Goal: Task Accomplishment & Management: Manage account settings

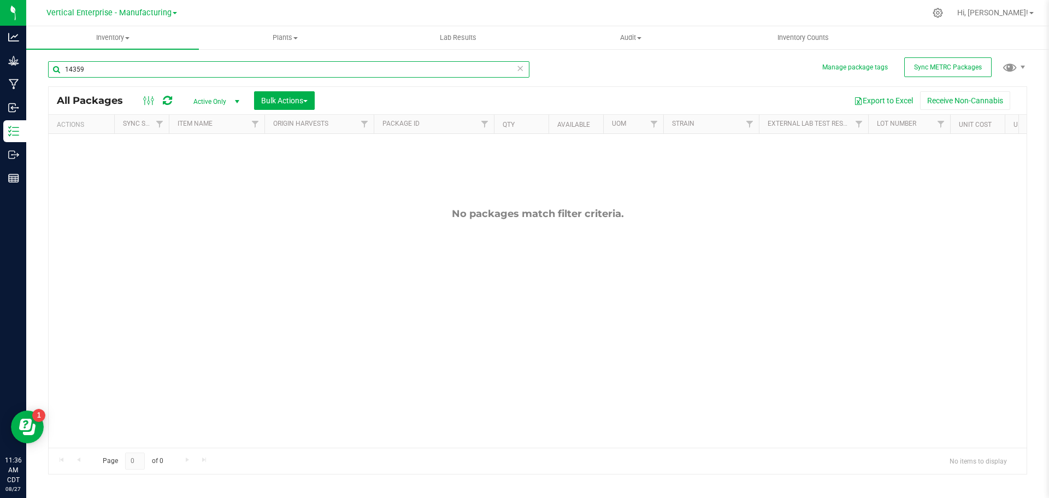
click at [163, 71] on input "14359" at bounding box center [289, 69] width 482 height 16
type input "1"
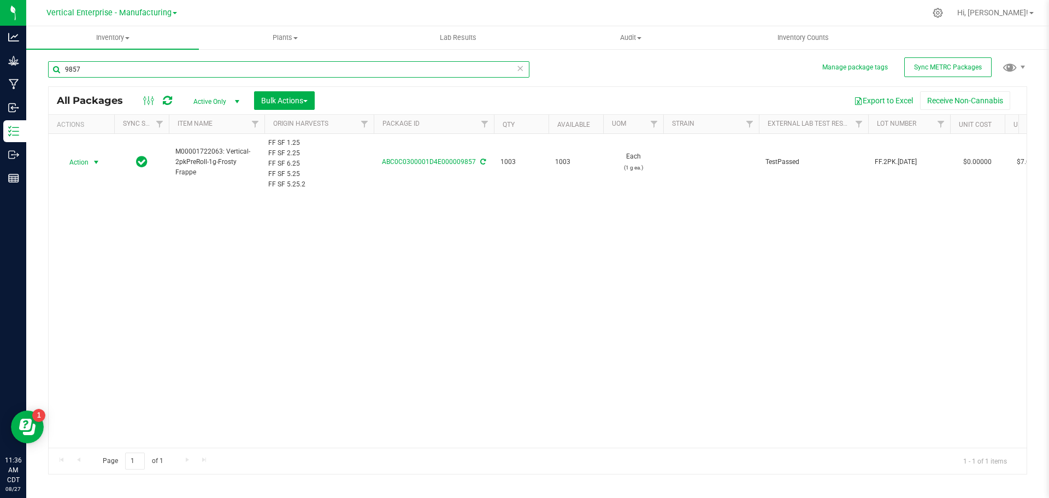
type input "9857"
click at [81, 157] on span "Action" at bounding box center [75, 162] width 30 height 15
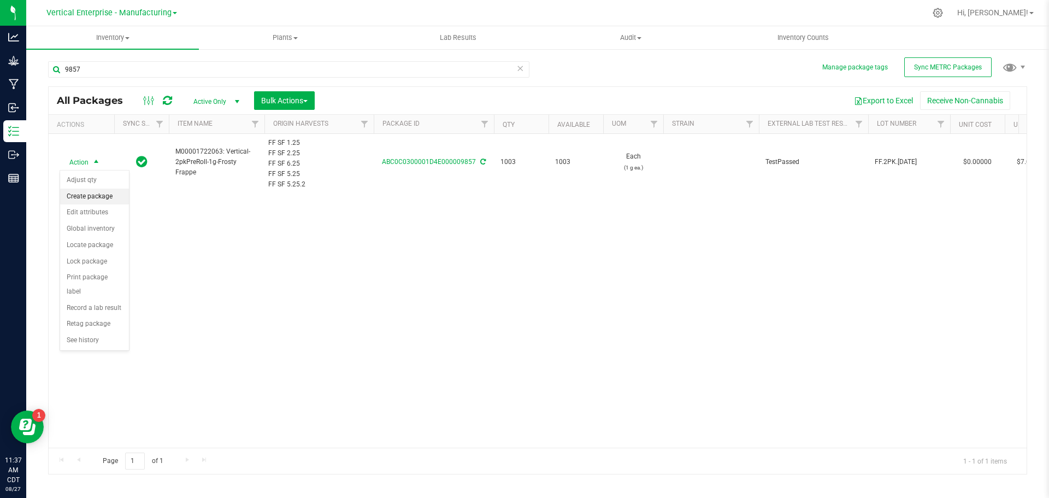
click at [74, 189] on li "Create package" at bounding box center [94, 197] width 69 height 16
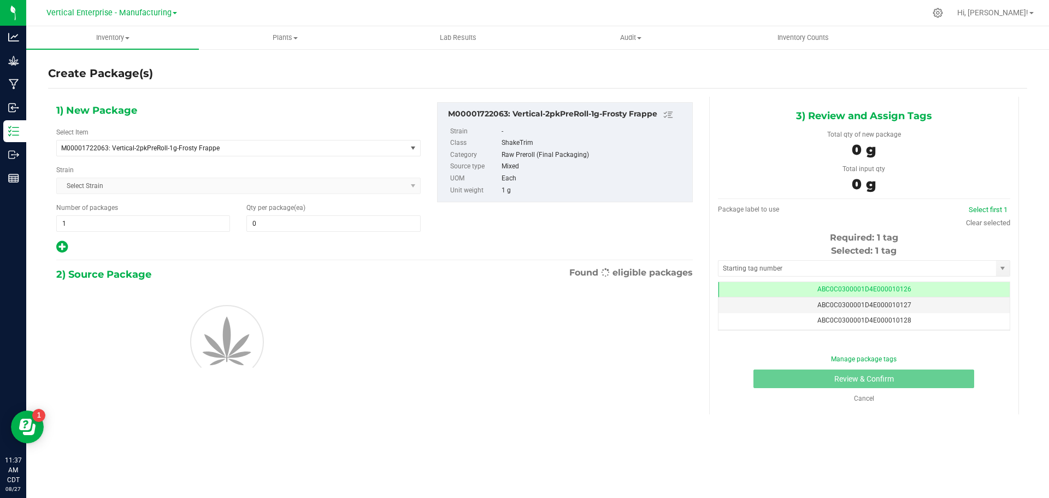
type input "0"
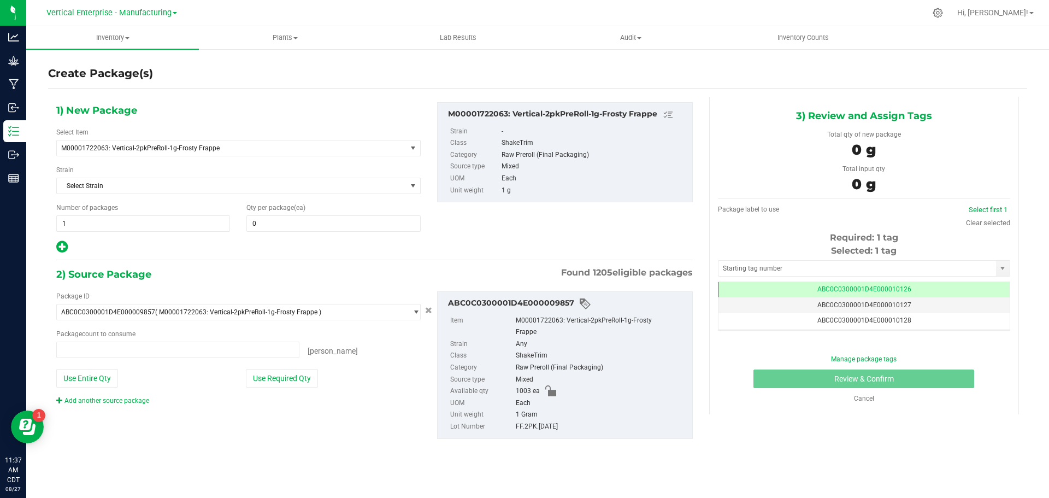
type input "0 ea"
click at [72, 221] on span "1 1" at bounding box center [143, 223] width 174 height 16
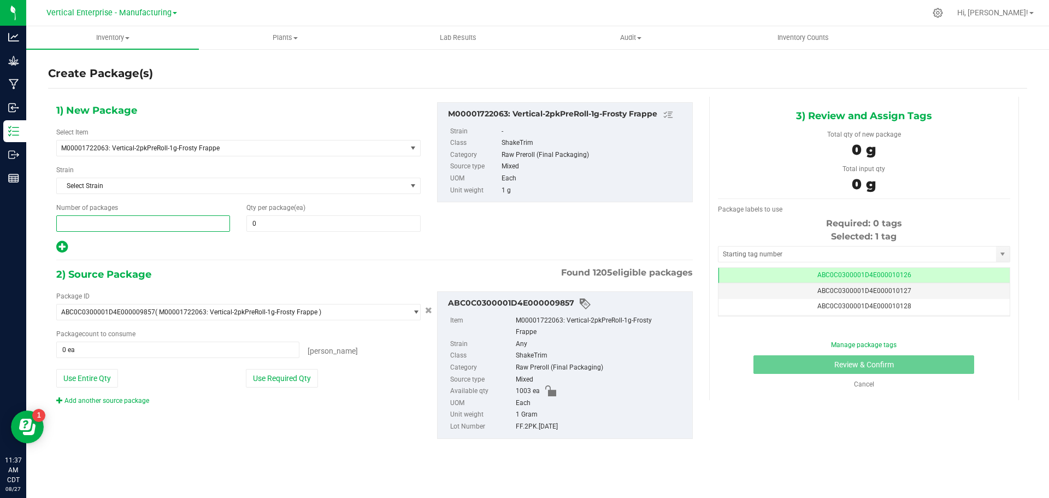
type input "4"
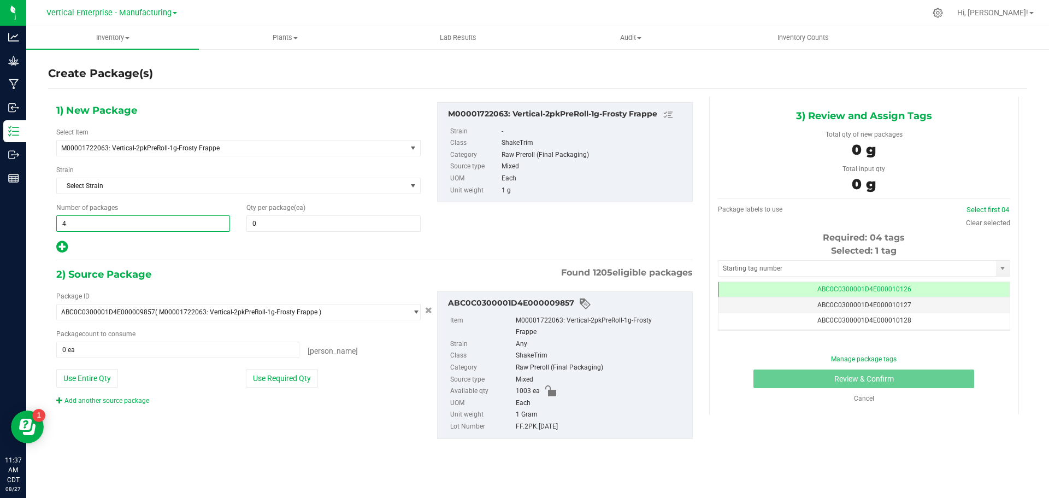
type input "4"
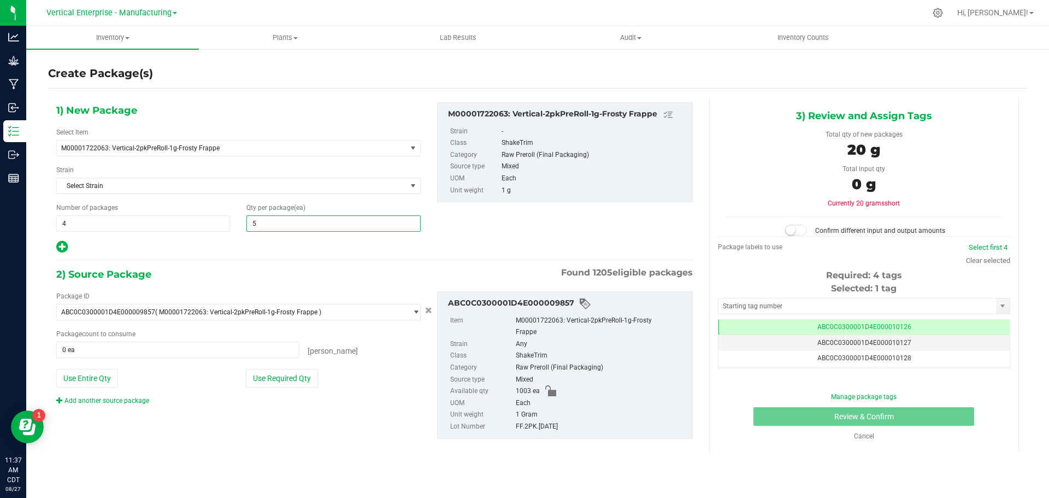
type input "50"
click at [280, 374] on button "Use Required Qty" at bounding box center [282, 378] width 72 height 19
type input "200 ea"
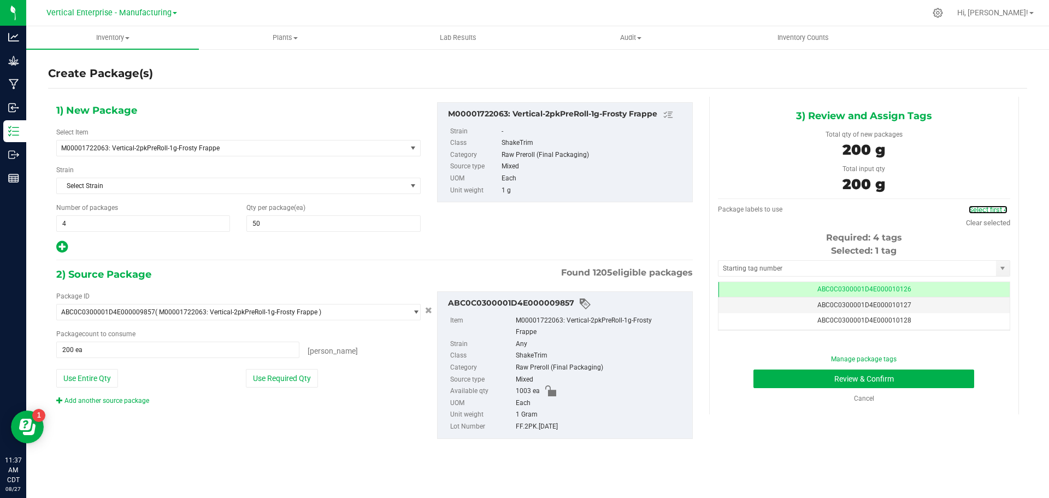
click at [998, 207] on link "Select first 4" at bounding box center [988, 210] width 39 height 8
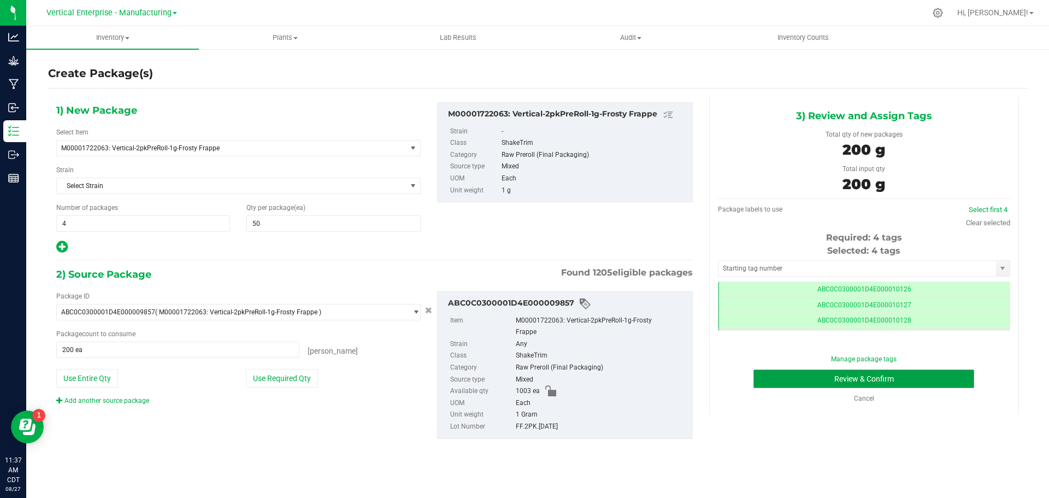
click at [948, 376] on button "Review & Confirm" at bounding box center [864, 378] width 221 height 19
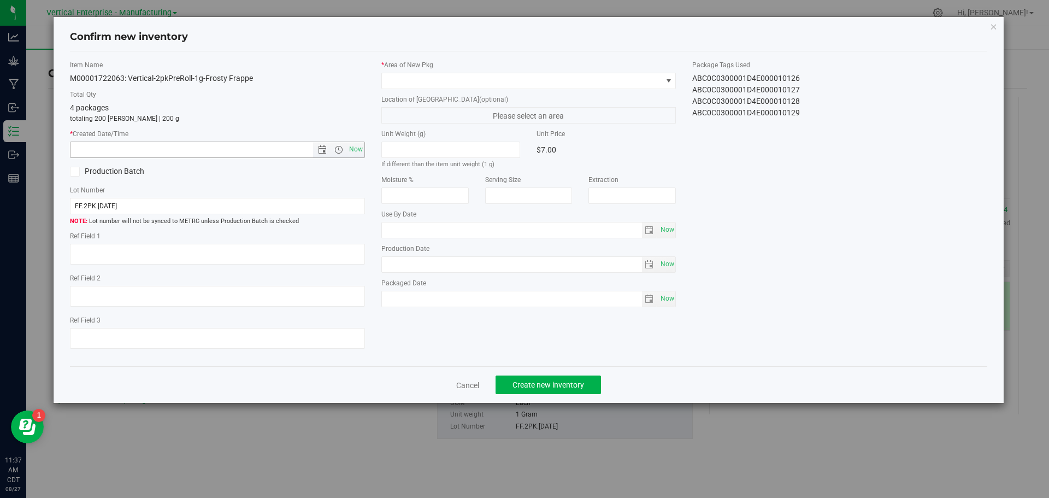
click at [360, 149] on span "Now" at bounding box center [356, 150] width 19 height 16
type input "[DATE] 11:37 AM"
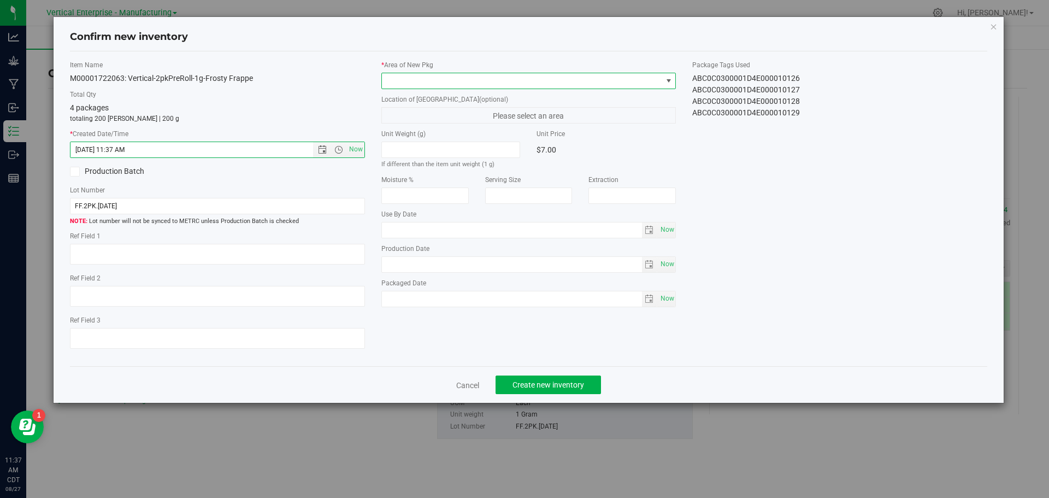
click at [397, 79] on span at bounding box center [522, 80] width 280 height 15
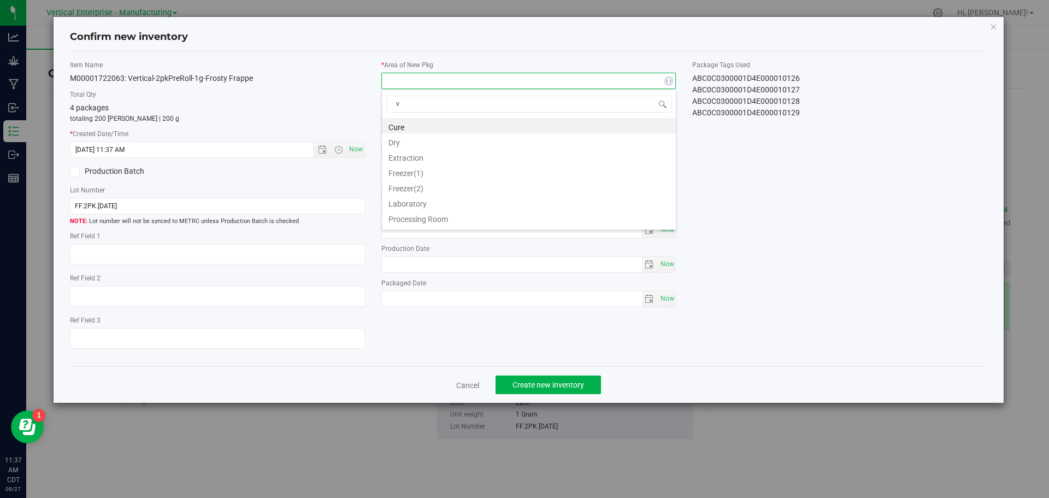
type input "va"
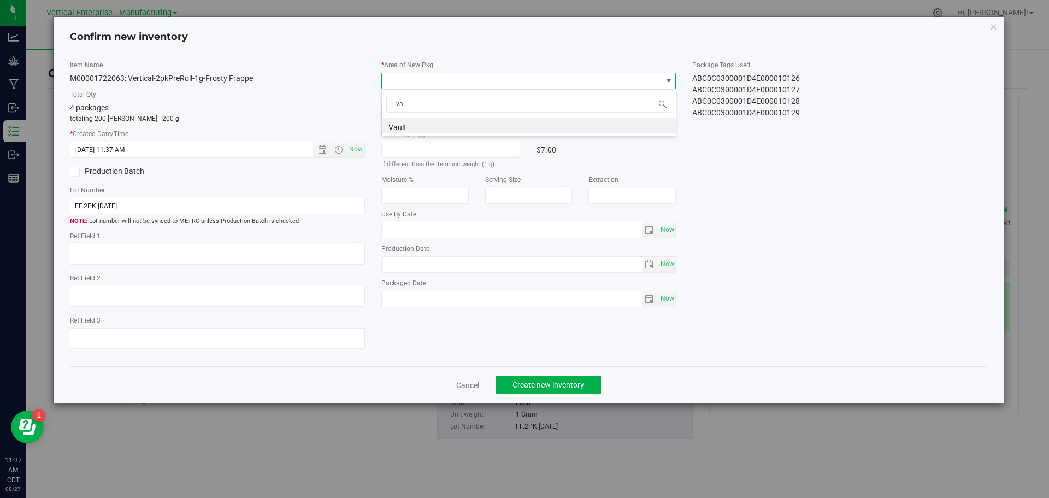
click at [418, 124] on li "Vault" at bounding box center [529, 125] width 294 height 15
click at [569, 387] on span "Create new inventory" at bounding box center [549, 384] width 72 height 9
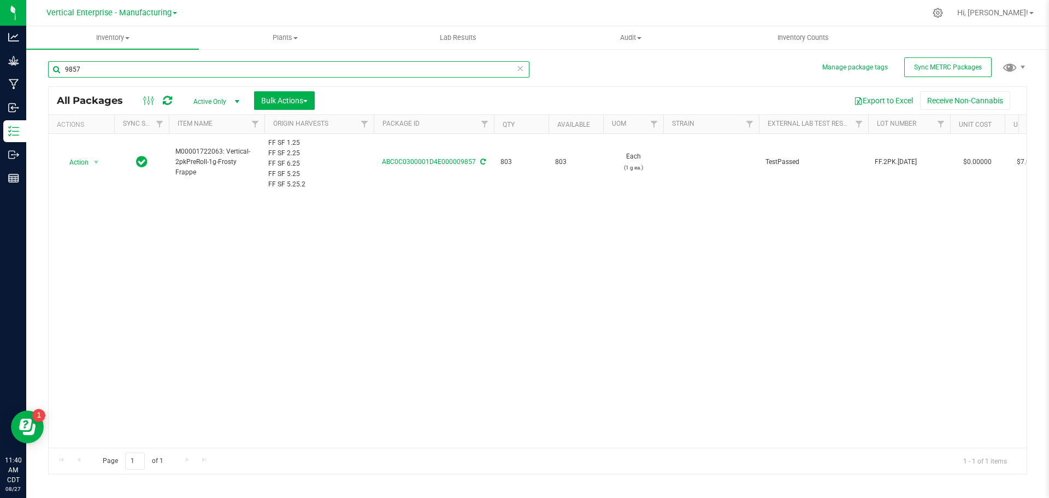
click at [116, 75] on input "9857" at bounding box center [289, 69] width 482 height 16
type input "9"
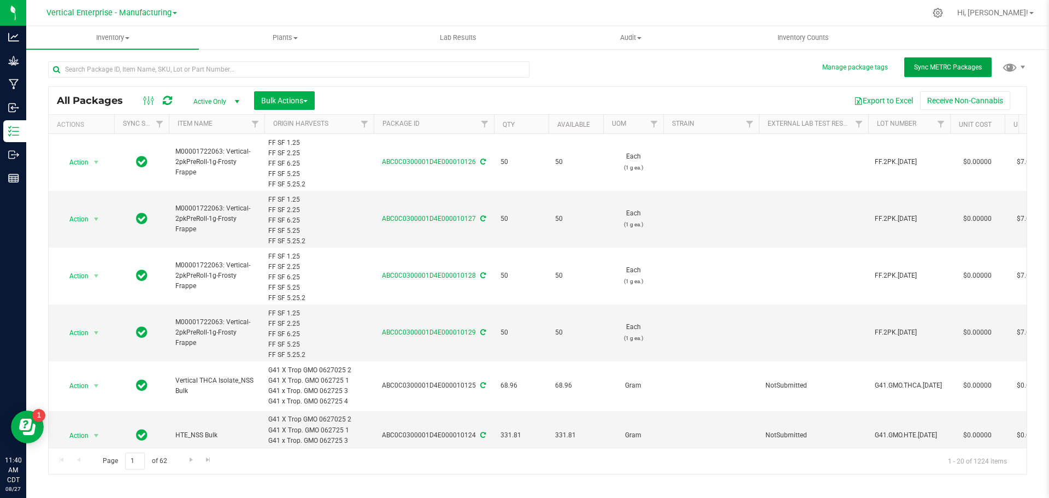
click at [973, 68] on span "Sync METRC Packages" at bounding box center [948, 67] width 68 height 8
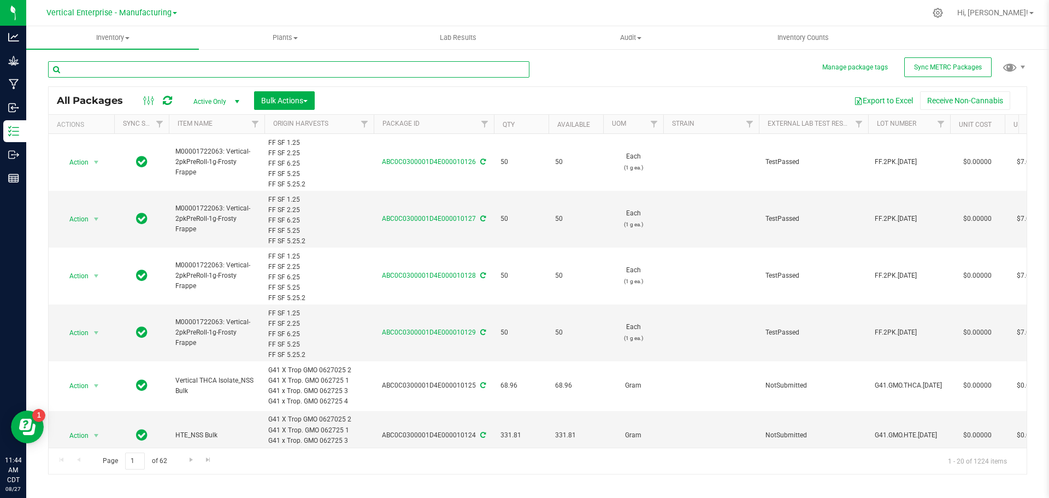
click at [156, 68] on input "text" at bounding box center [289, 69] width 482 height 16
click at [948, 68] on span "Sync METRC Packages" at bounding box center [948, 67] width 68 height 8
click at [316, 74] on input "text" at bounding box center [289, 69] width 482 height 16
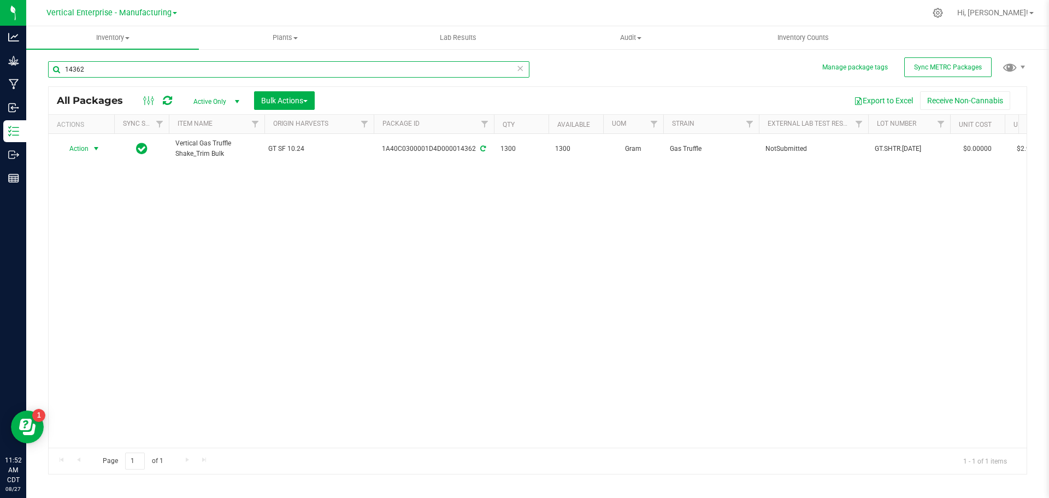
type input "14362"
click at [75, 146] on span "Action" at bounding box center [75, 148] width 30 height 15
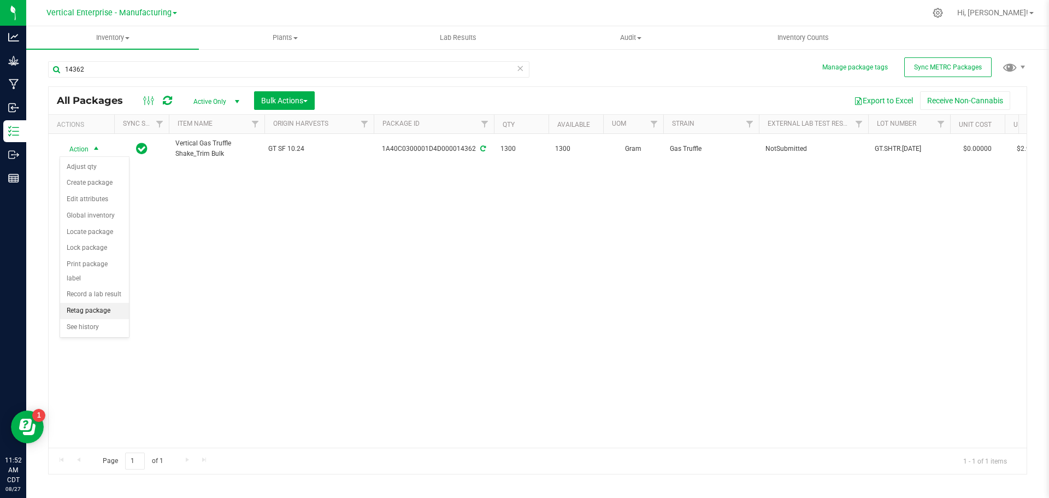
click at [96, 303] on li "Retag package" at bounding box center [94, 311] width 69 height 16
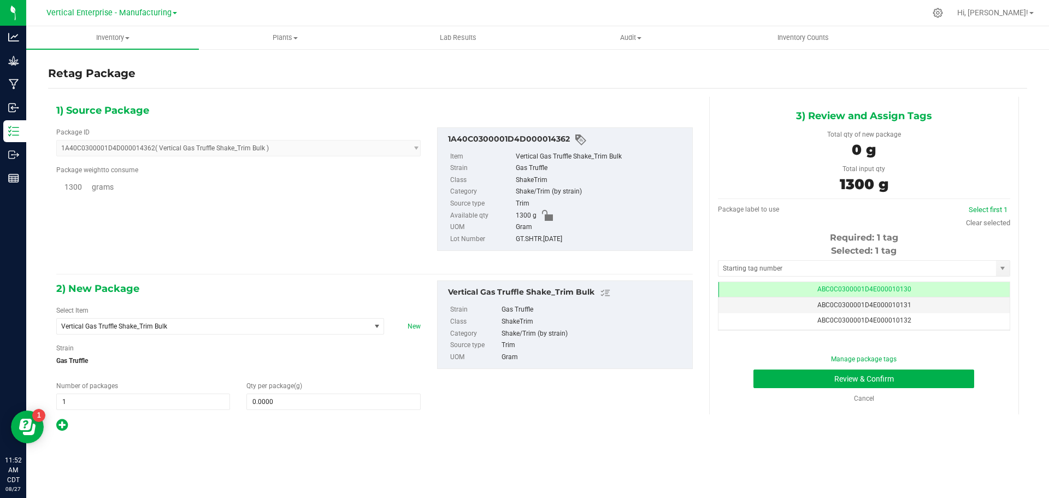
scroll to position [0, -1]
click at [229, 324] on span "Vertical Gas Truffle Shake_Trim Bulk" at bounding box center [207, 326] width 292 height 8
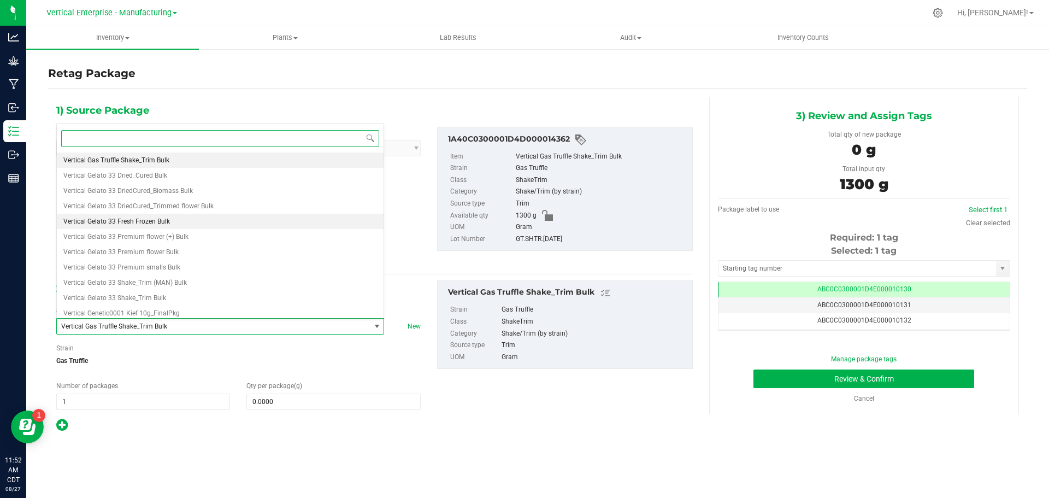
scroll to position [30415, 0]
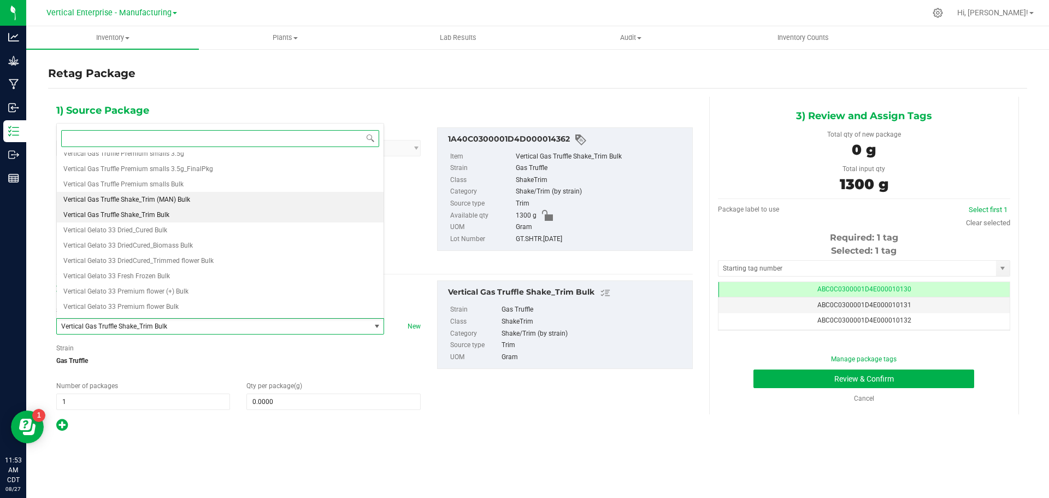
click at [184, 203] on li "Vertical Gas Truffle Shake_Trim (MAN) Bulk" at bounding box center [220, 199] width 327 height 15
type input "0.0000"
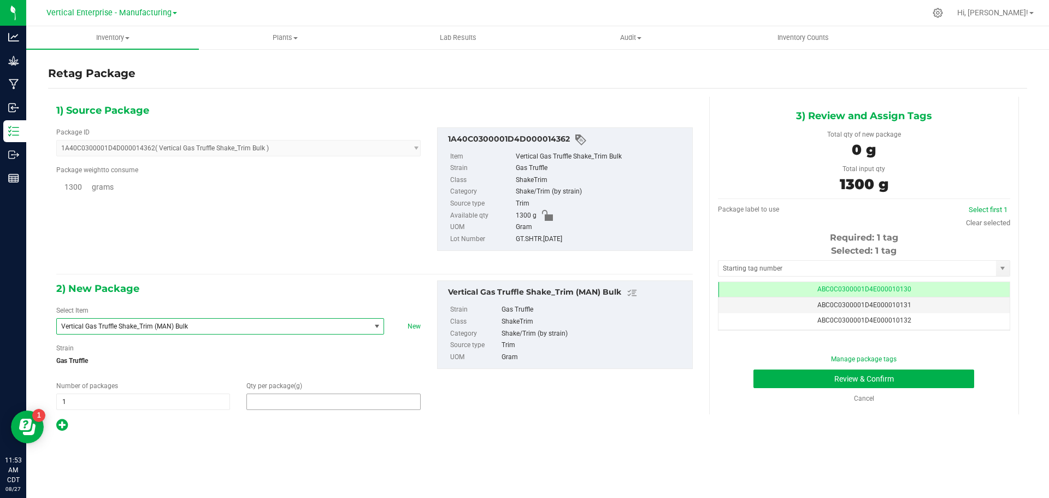
click at [320, 404] on span at bounding box center [334, 402] width 174 height 16
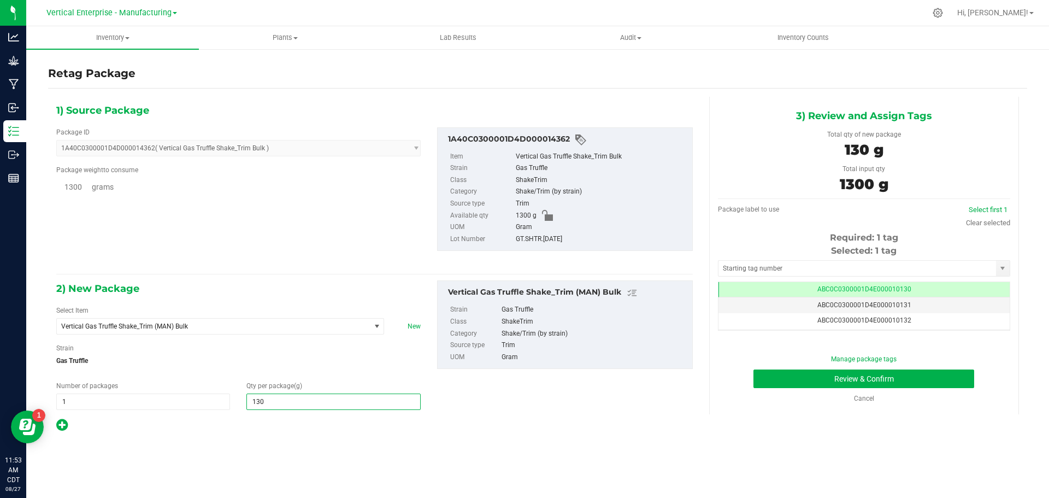
type input "1300"
type input "1,300.0000"
click at [906, 382] on button "Review & Confirm" at bounding box center [864, 378] width 221 height 19
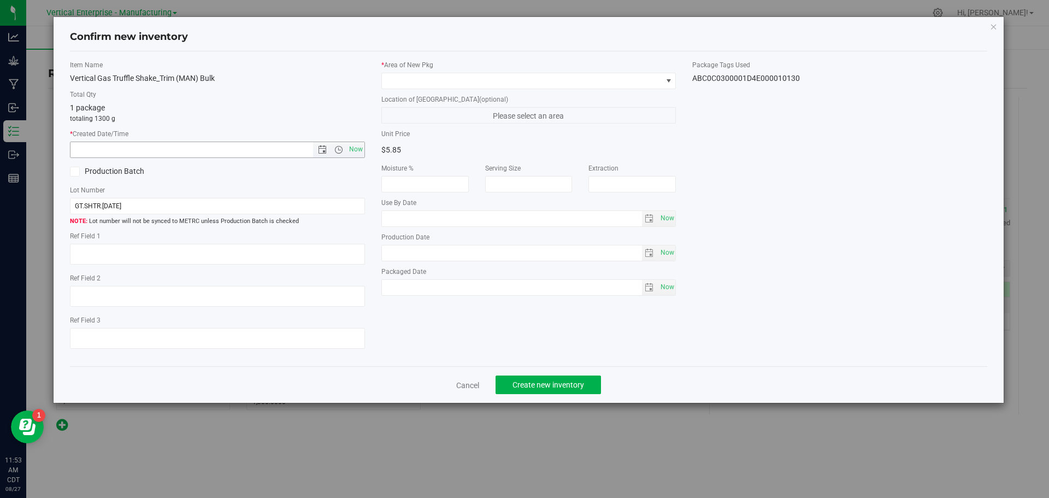
click at [363, 149] on span "Now" at bounding box center [356, 150] width 19 height 16
type input "[DATE] 11:53 AM"
drag, startPoint x: 85, startPoint y: 171, endPoint x: 86, endPoint y: 179, distance: 8.2
click at [85, 173] on label "Production Batch" at bounding box center [139, 171] width 139 height 11
click at [0, 0] on input "Production Batch" at bounding box center [0, 0] width 0 height 0
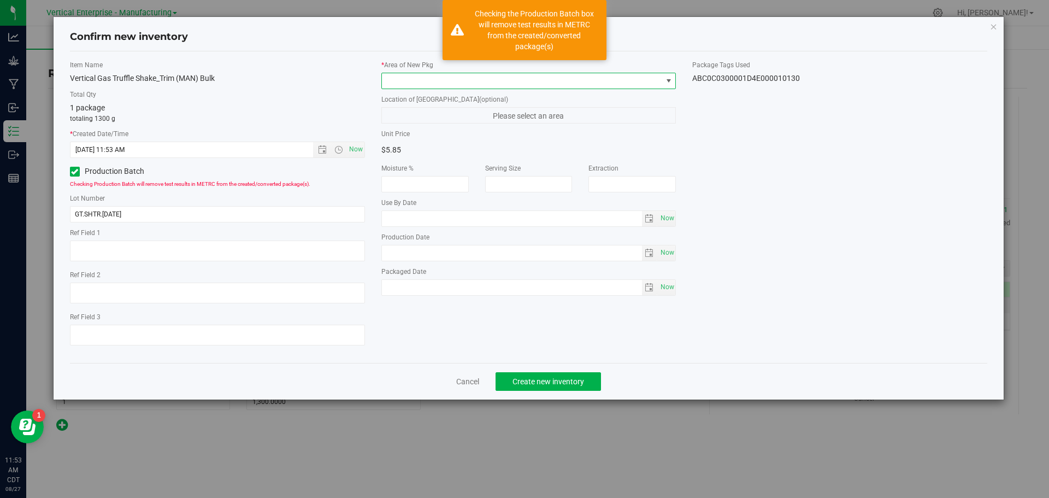
click at [397, 81] on span at bounding box center [522, 80] width 280 height 15
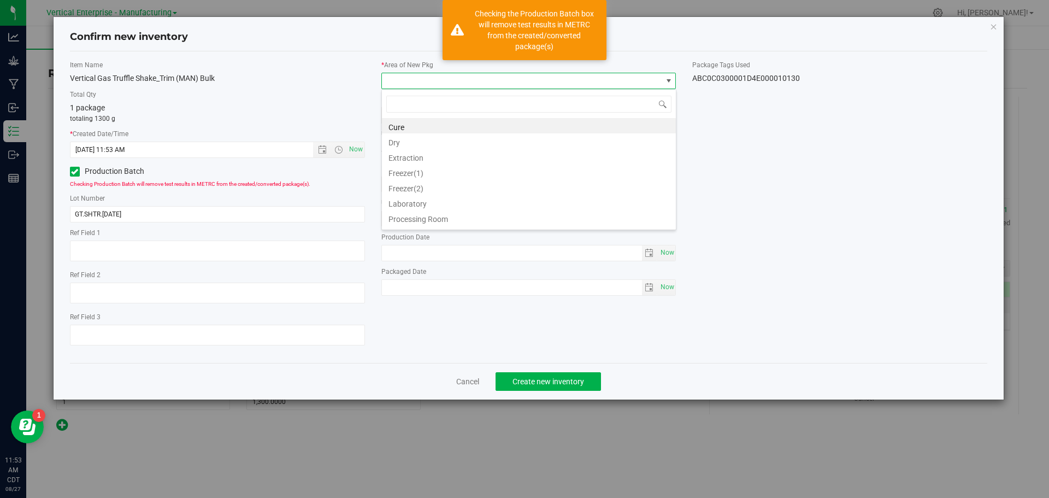
scroll to position [16, 295]
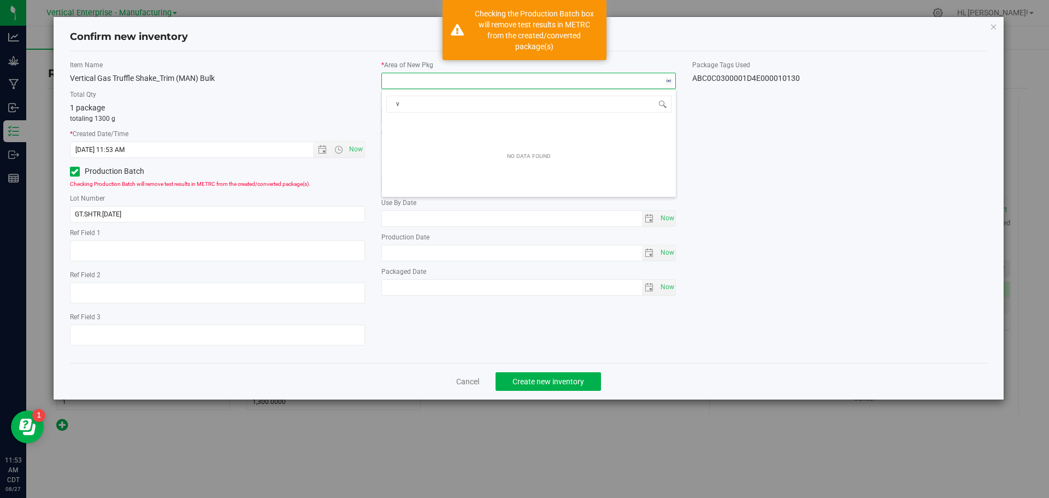
type input "va"
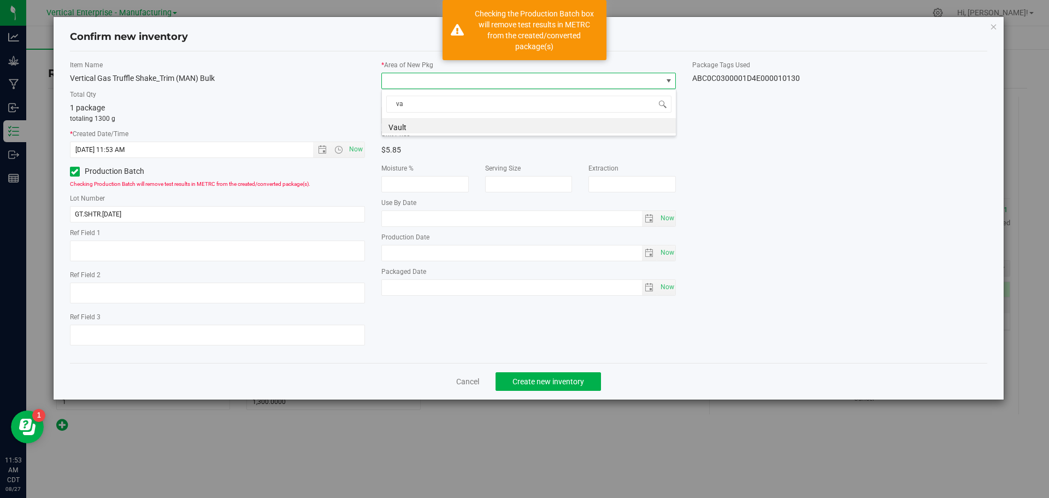
click at [427, 128] on li "Vault" at bounding box center [529, 125] width 294 height 15
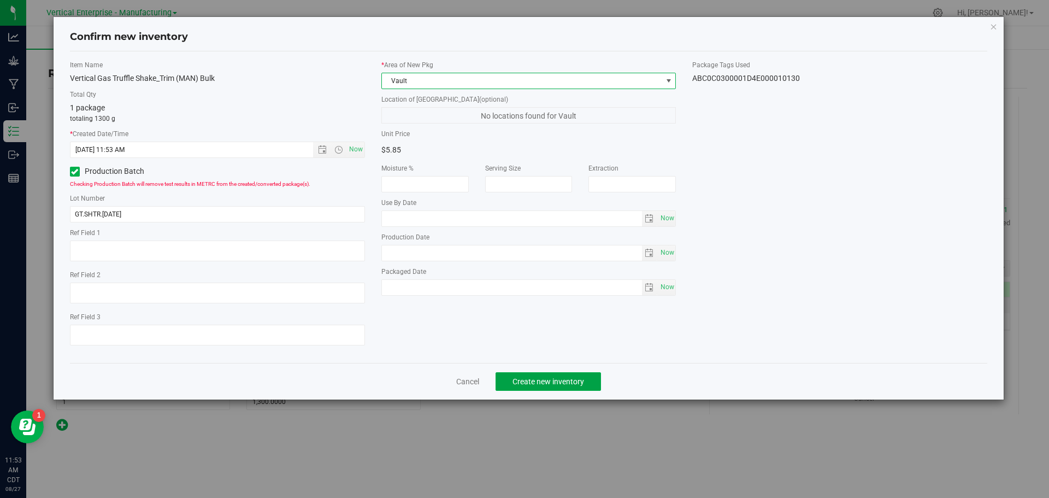
click at [556, 381] on span "Create new inventory" at bounding box center [549, 381] width 72 height 9
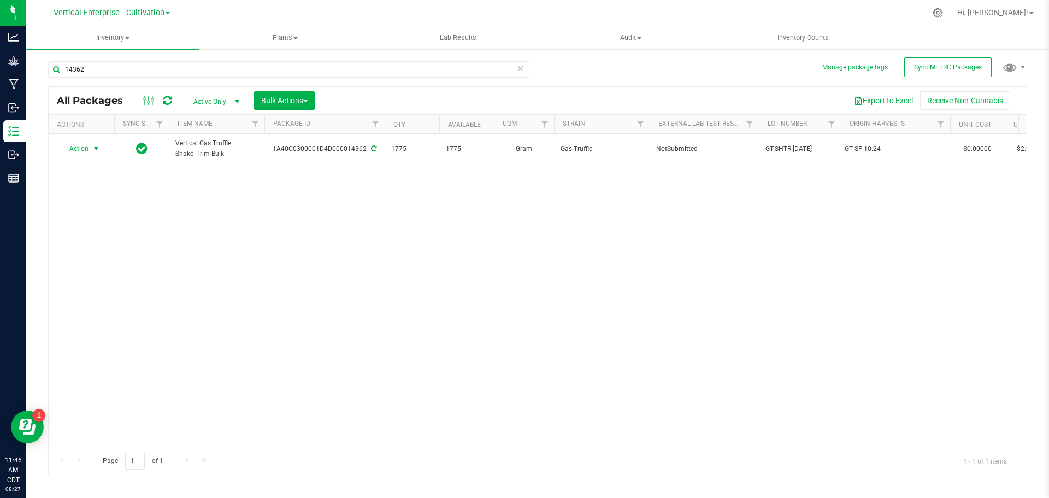
type input "14362"
click at [76, 149] on span "Action" at bounding box center [75, 148] width 30 height 15
click at [79, 181] on li "Create package" at bounding box center [94, 183] width 69 height 16
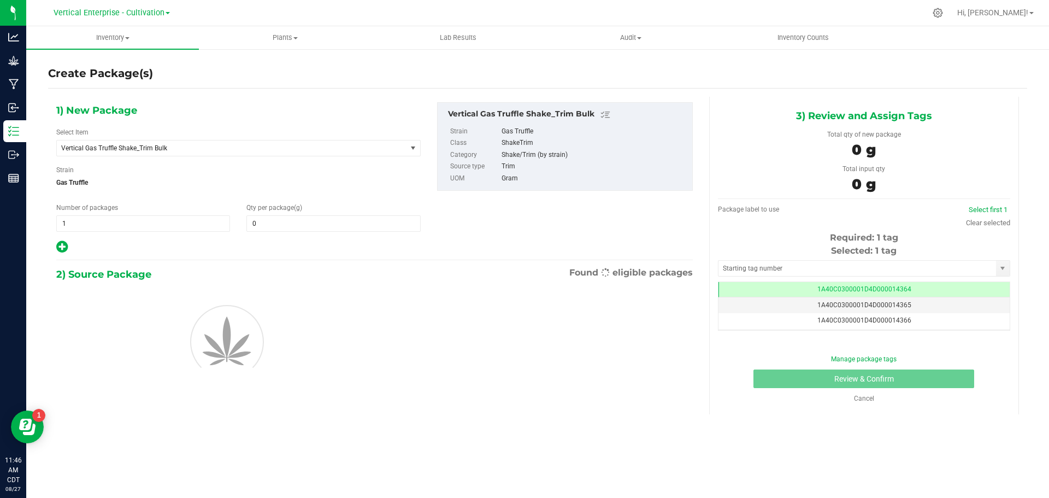
type input "0.0000"
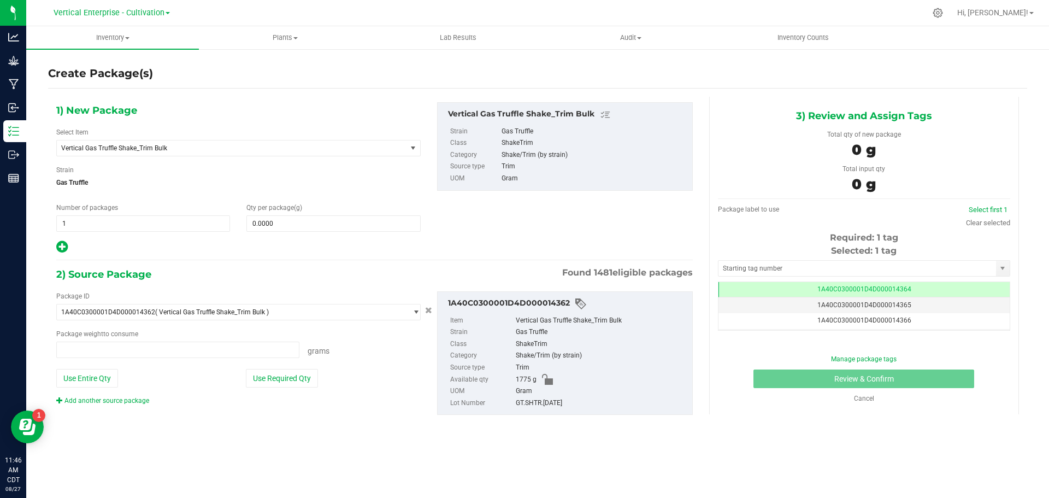
type input "0.0000 g"
click at [121, 156] on span "Vertical Gas Truffle Shake_Trim Bulk" at bounding box center [238, 148] width 365 height 16
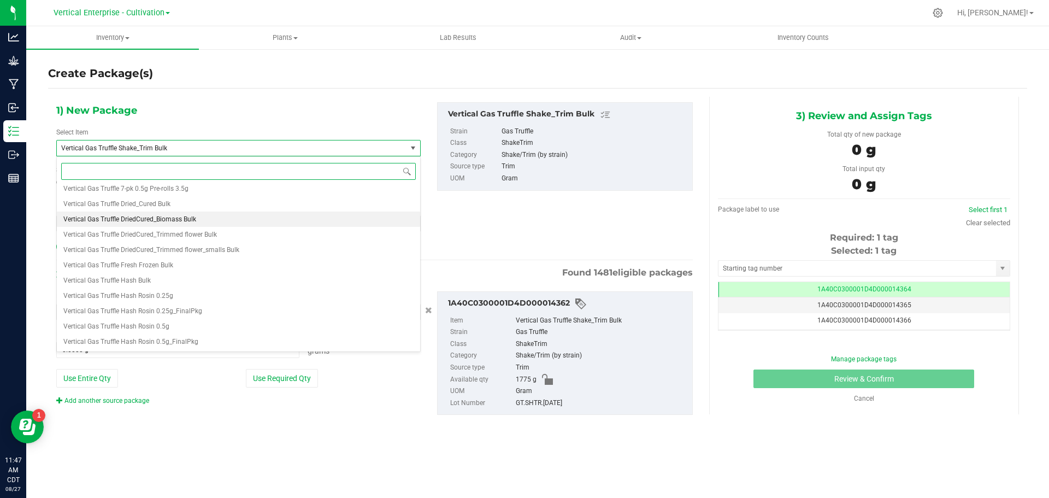
click at [152, 219] on span "Vertical Gas Truffle DriedCured_Biomass Bulk" at bounding box center [129, 219] width 133 height 8
type input "0.0000"
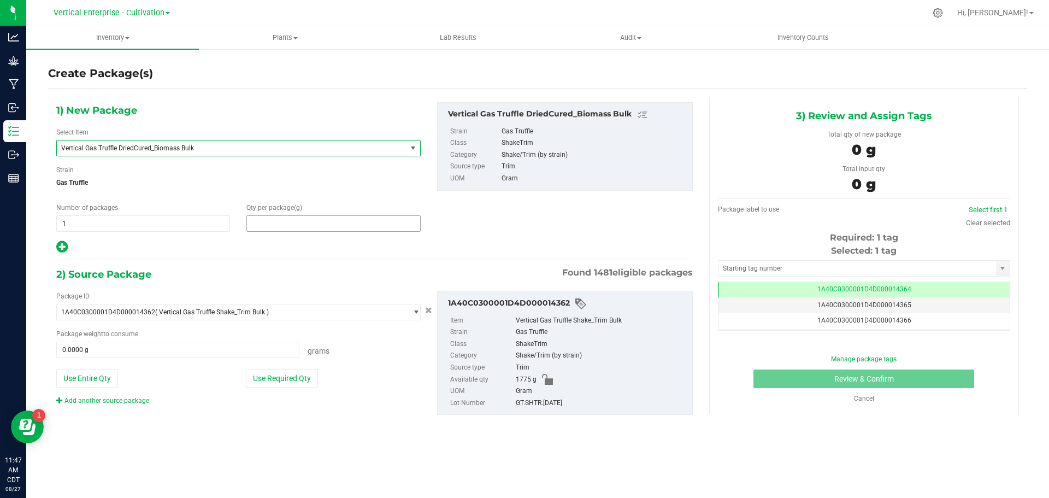
click at [276, 225] on span at bounding box center [334, 223] width 174 height 16
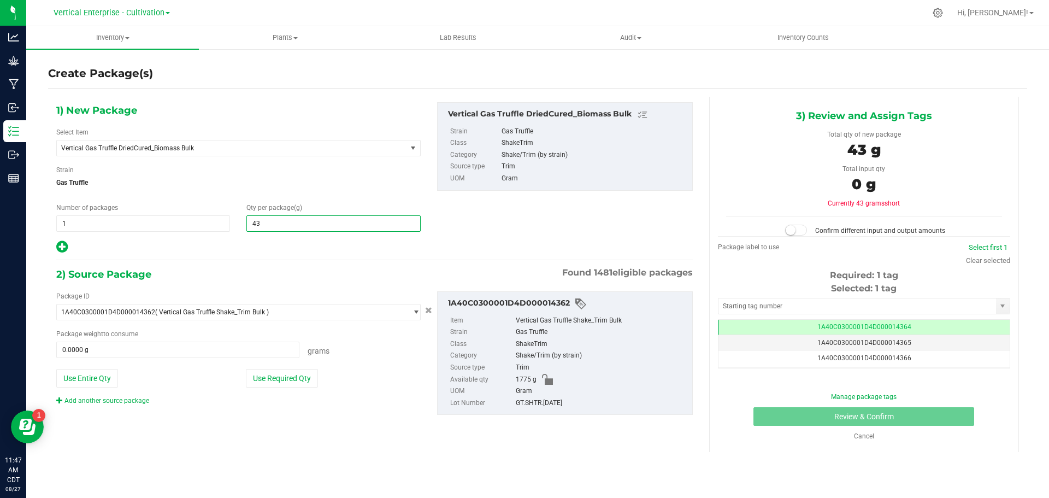
type input "430"
type input "430.0000"
click at [274, 382] on button "Use Required Qty" at bounding box center [282, 378] width 72 height 19
type input "430.0000 g"
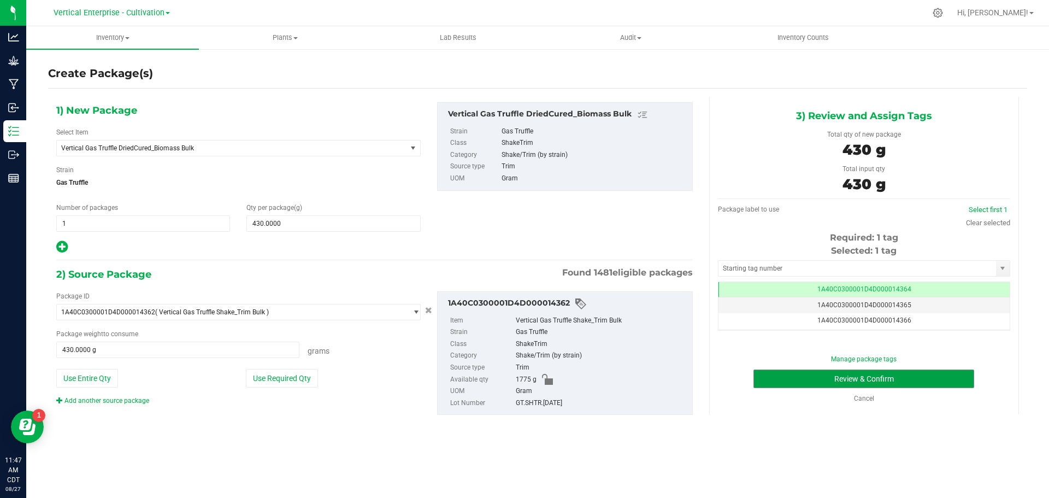
click at [885, 382] on button "Review & Confirm" at bounding box center [864, 378] width 221 height 19
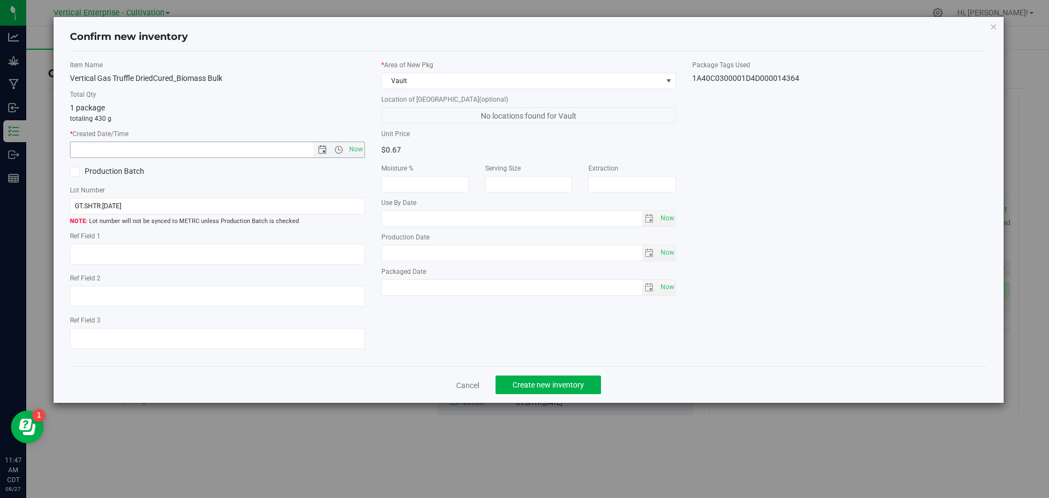
click at [357, 148] on span "Now" at bounding box center [356, 150] width 19 height 16
type input "8/27/2025 11:47 AM"
click at [73, 172] on icon at bounding box center [74, 172] width 7 height 0
click at [0, 0] on input "Production Batch" at bounding box center [0, 0] width 0 height 0
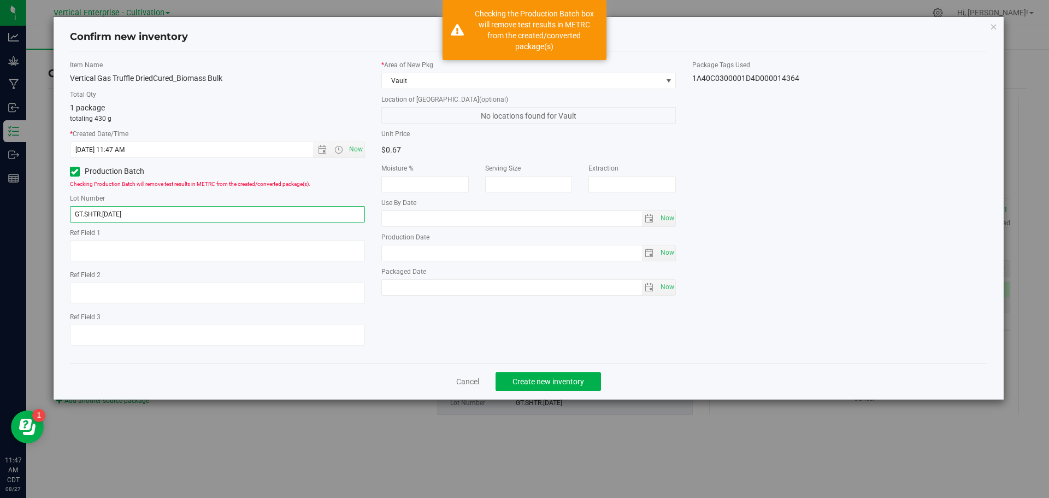
click at [101, 214] on input "GT.SHTR.[DATE]" at bounding box center [217, 214] width 295 height 16
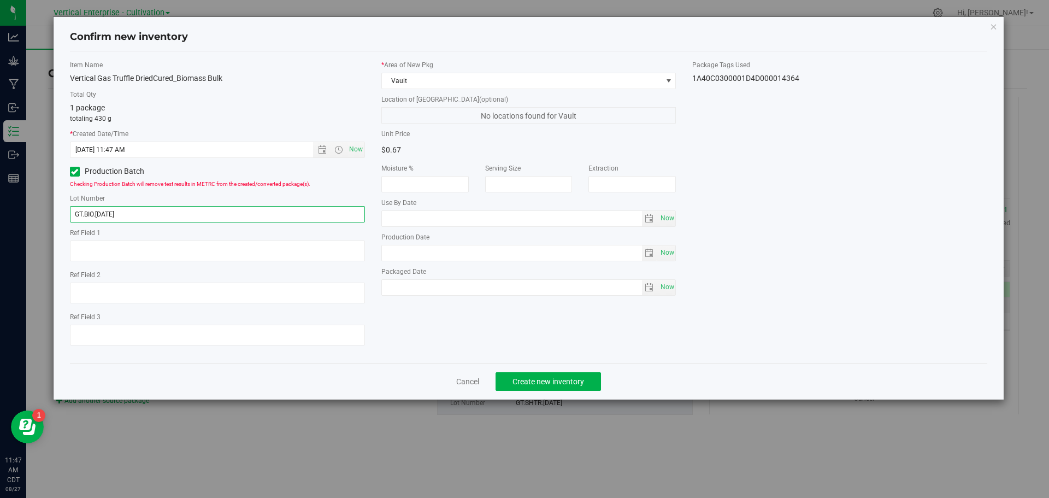
type input "GT.BIO.8.27.25"
click at [565, 371] on div "Cancel Create new inventory" at bounding box center [529, 381] width 918 height 37
click at [560, 378] on span "Create new inventory" at bounding box center [549, 381] width 72 height 9
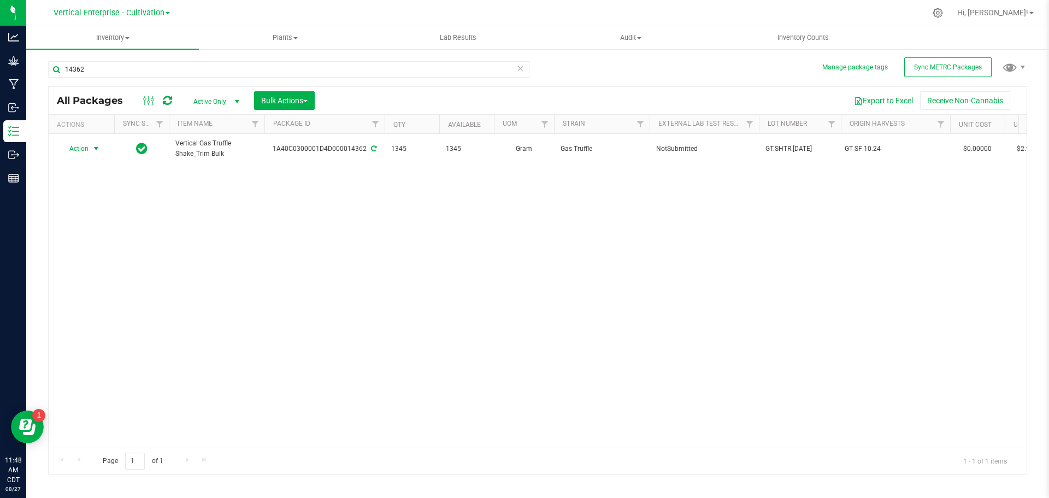
click at [78, 149] on span "Action" at bounding box center [75, 148] width 30 height 15
click at [79, 163] on li "Adjust qty" at bounding box center [94, 167] width 69 height 16
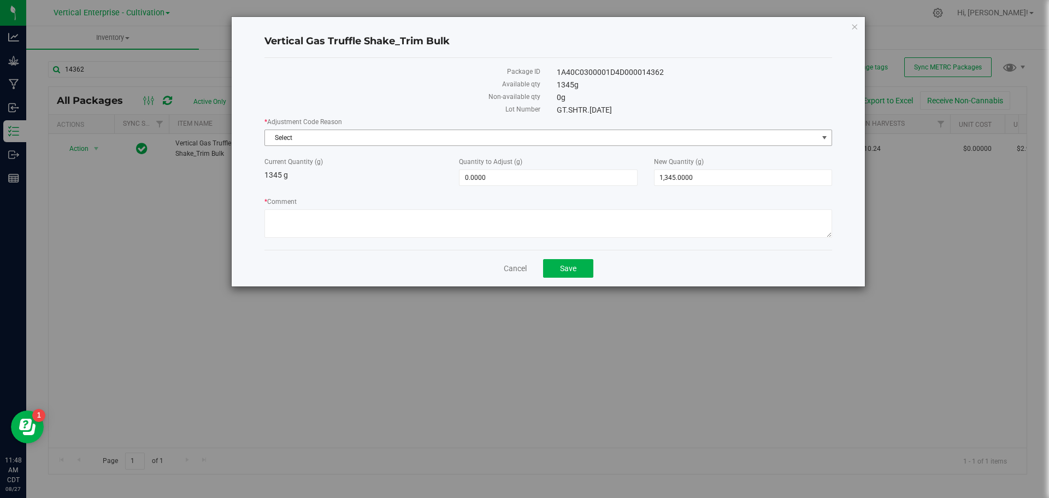
click at [363, 140] on span "Select" at bounding box center [541, 137] width 553 height 15
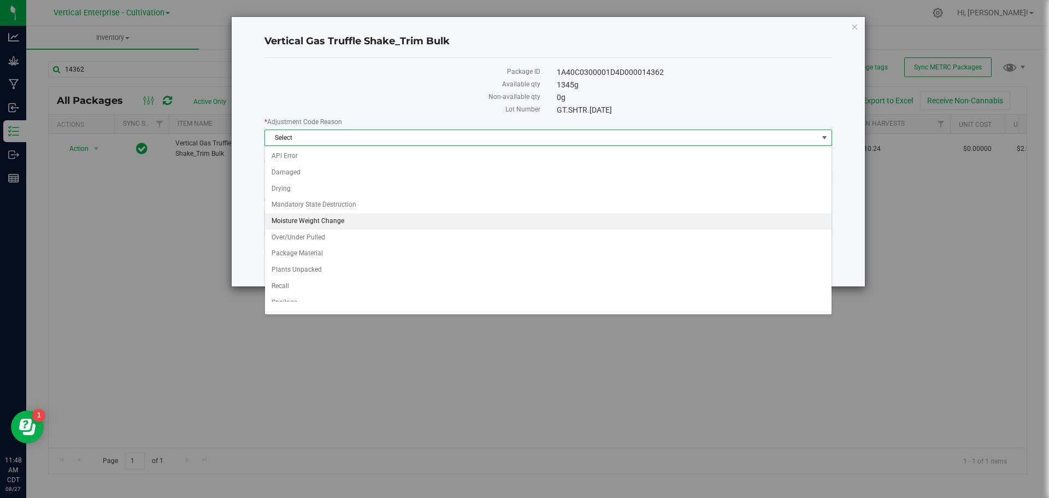
click at [347, 214] on li "Moisture Weight Change" at bounding box center [548, 221] width 567 height 16
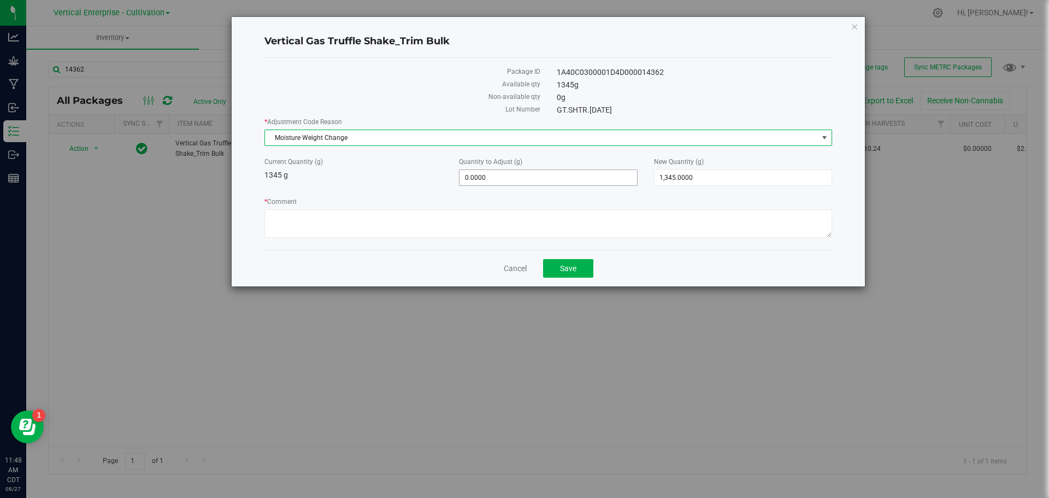
click at [498, 179] on span "0.0000 0" at bounding box center [548, 177] width 178 height 16
type input "-45"
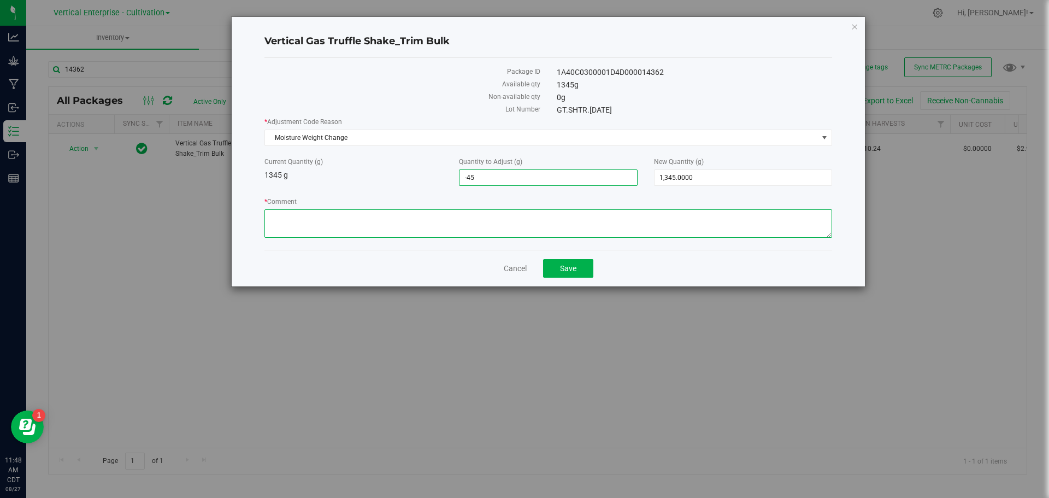
type input "-45.0000"
type input "1,300.0000"
click at [292, 218] on textarea "* Comment" at bounding box center [549, 223] width 568 height 28
type textarea "45g of Moisture loss"
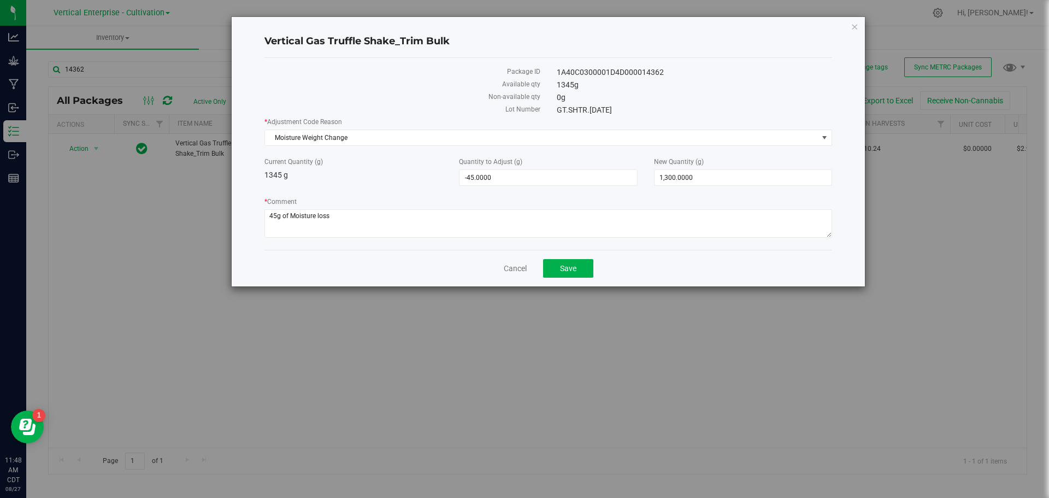
click at [620, 72] on div "1A40C0300001D4D000014362" at bounding box center [695, 72] width 292 height 11
copy div "1A40C0300001D4D000014362"
click at [328, 32] on div "Vertical Gas Truffle Shake_Trim Bulk" at bounding box center [549, 42] width 568 height 32
click at [356, 44] on h4 "Vertical Gas Truffle Shake_Trim Bulk" at bounding box center [549, 41] width 568 height 14
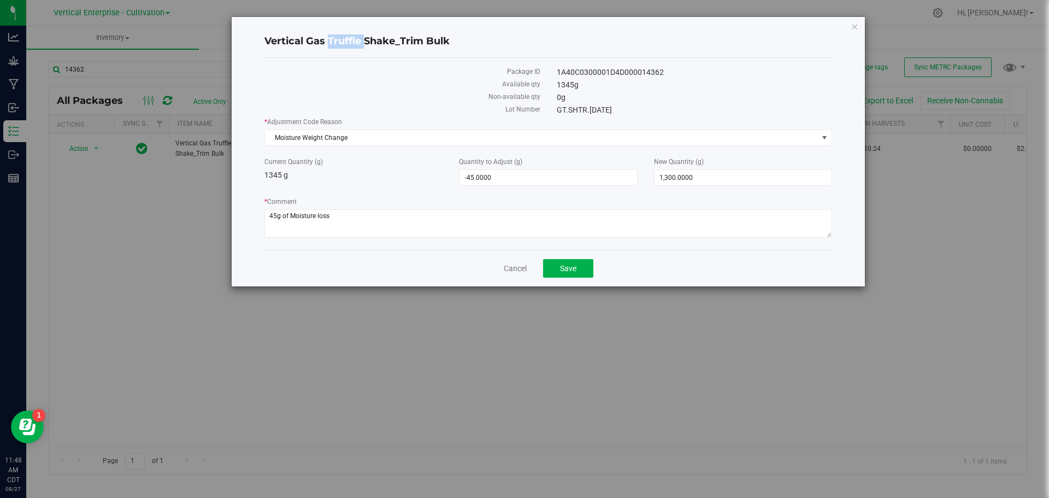
click at [356, 44] on h4 "Vertical Gas Truffle Shake_Trim Bulk" at bounding box center [549, 41] width 568 height 14
copy div "Vertical Gas Truffle Shake_Trim Bulk"
click at [590, 260] on button "Save" at bounding box center [568, 268] width 50 height 19
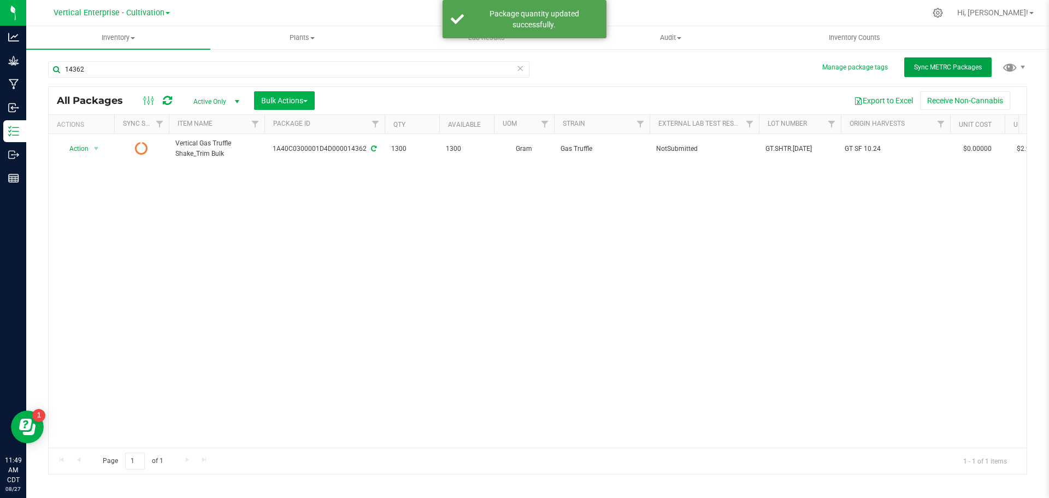
click at [943, 71] on button "Sync METRC Packages" at bounding box center [948, 67] width 87 height 20
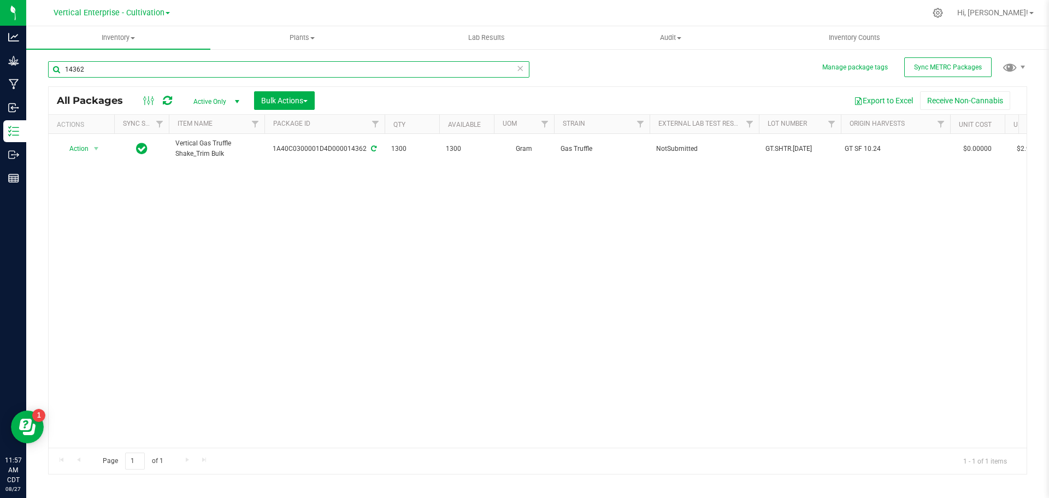
drag, startPoint x: 89, startPoint y: 68, endPoint x: 10, endPoint y: 72, distance: 78.8
click at [10, 72] on div "Analytics Grow Manufacturing Inbound Inventory Outbound Reports 11:57 AM CDT 08…" at bounding box center [524, 249] width 1049 height 498
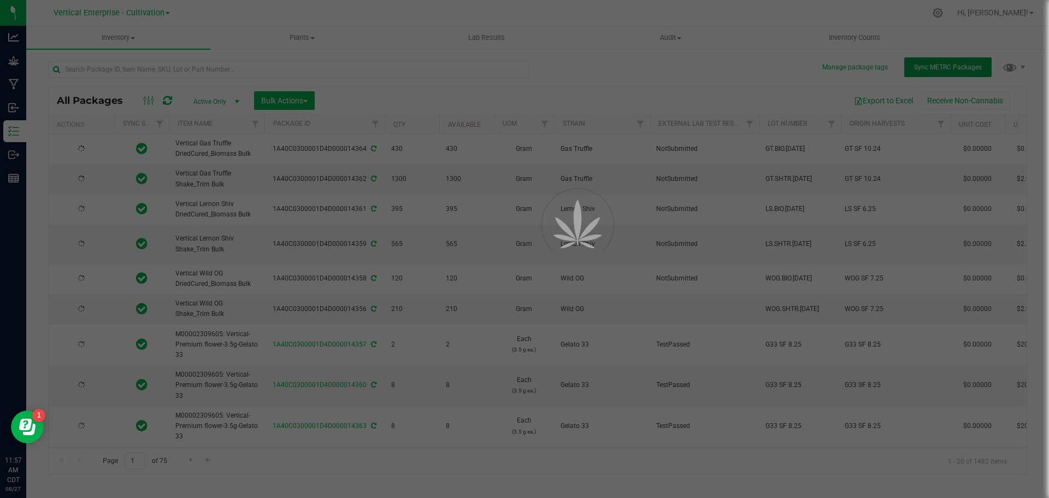
click at [966, 73] on button "Sync METRC Packages" at bounding box center [948, 67] width 87 height 20
